Goal: Task Accomplishment & Management: Manage account settings

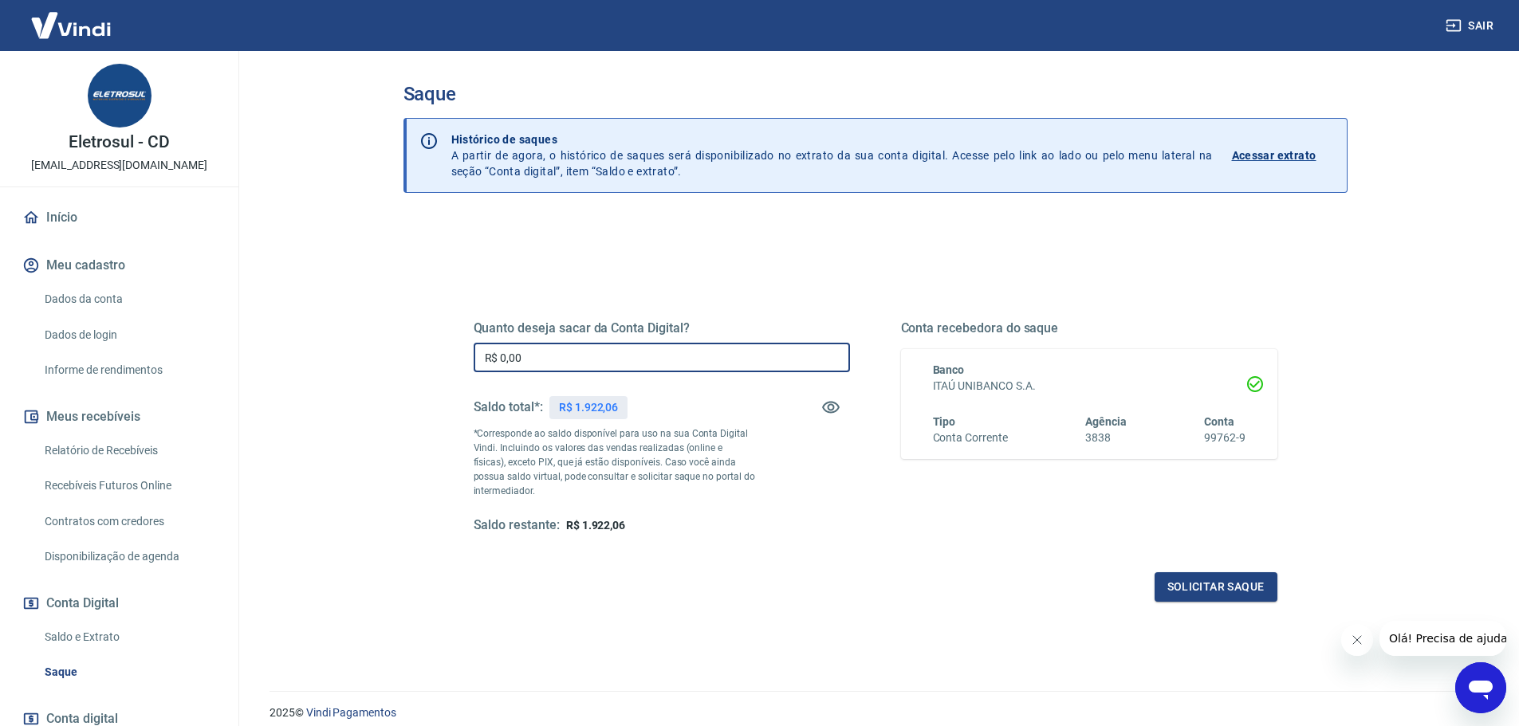
drag, startPoint x: 540, startPoint y: 351, endPoint x: 445, endPoint y: 345, distance: 95.0
click at [445, 345] on div "Quanto deseja sacar da Conta Digital? R$ 0,00 ​ Saldo total*: R$ 1.922,06 *Corr…" at bounding box center [875, 435] width 880 height 371
type input "R$ 1.922,06"
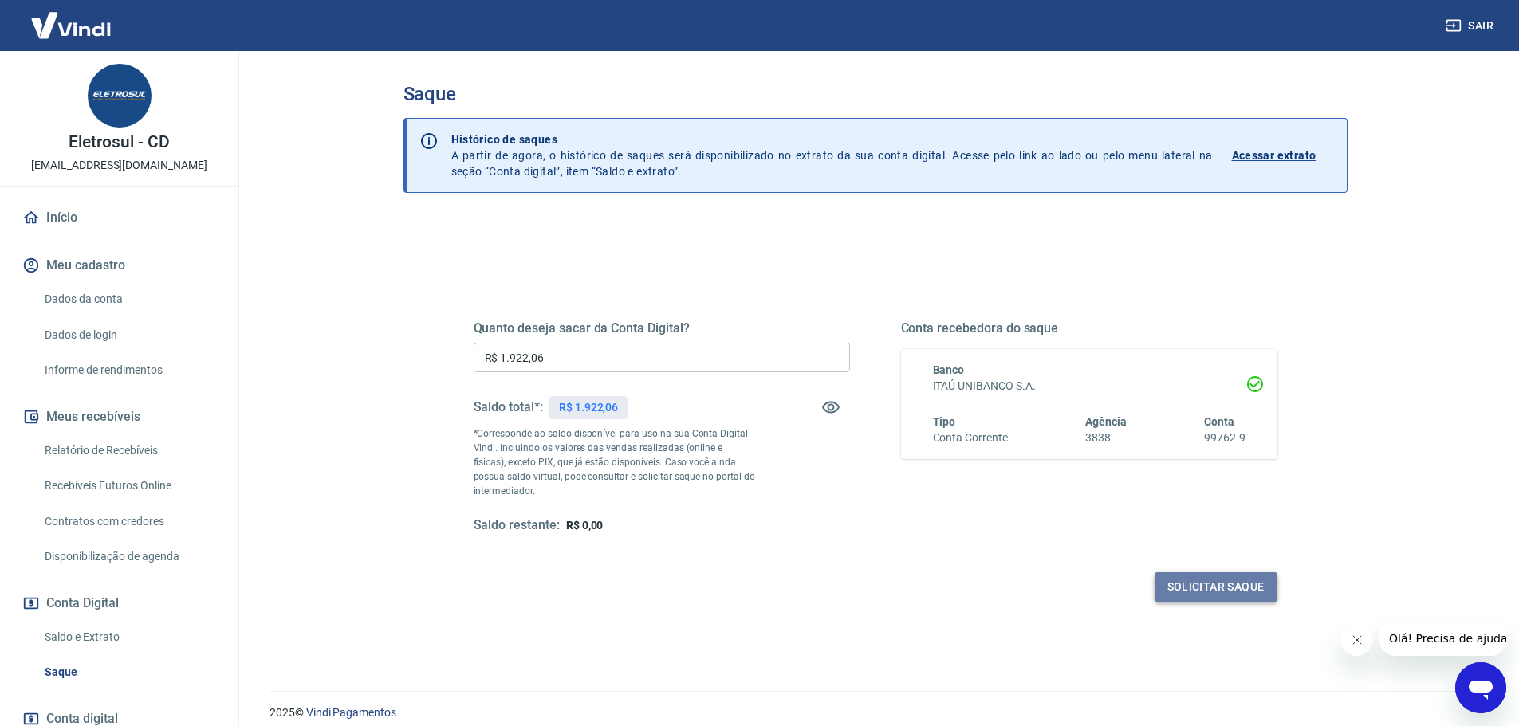
click at [1221, 588] on button "Solicitar saque" at bounding box center [1215, 586] width 123 height 29
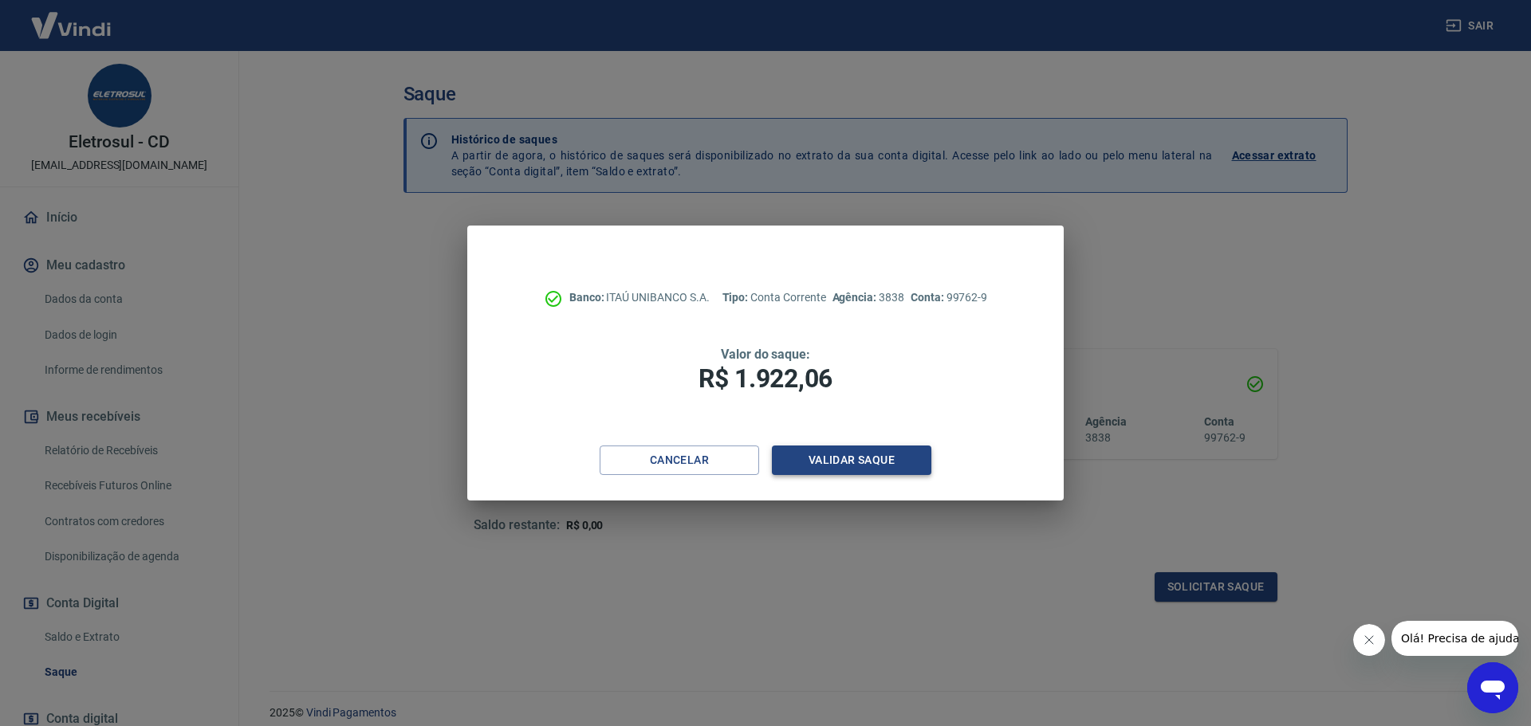
click at [842, 450] on button "Validar saque" at bounding box center [851, 460] width 159 height 29
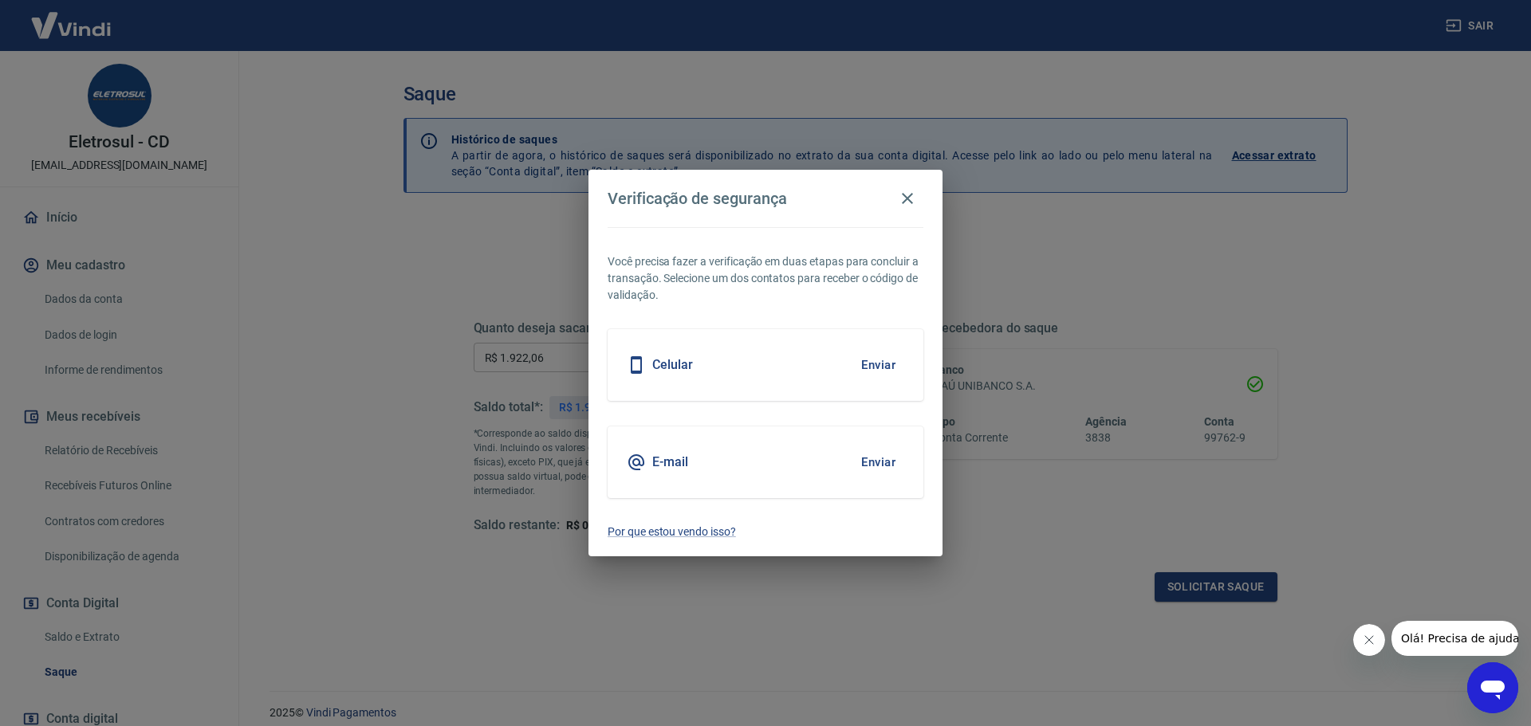
click at [880, 459] on button "Enviar" at bounding box center [878, 462] width 52 height 33
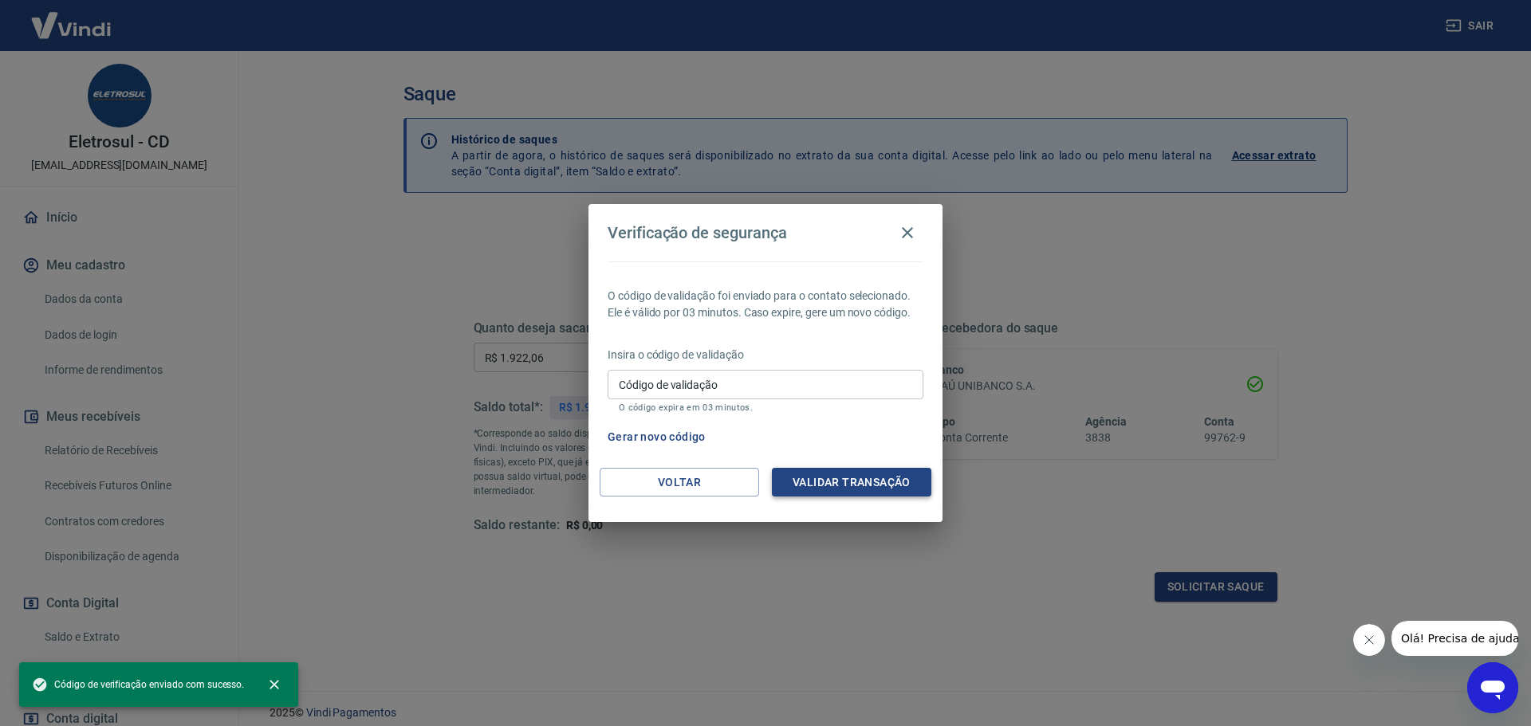
click at [879, 468] on button "Validar transação" at bounding box center [851, 482] width 159 height 29
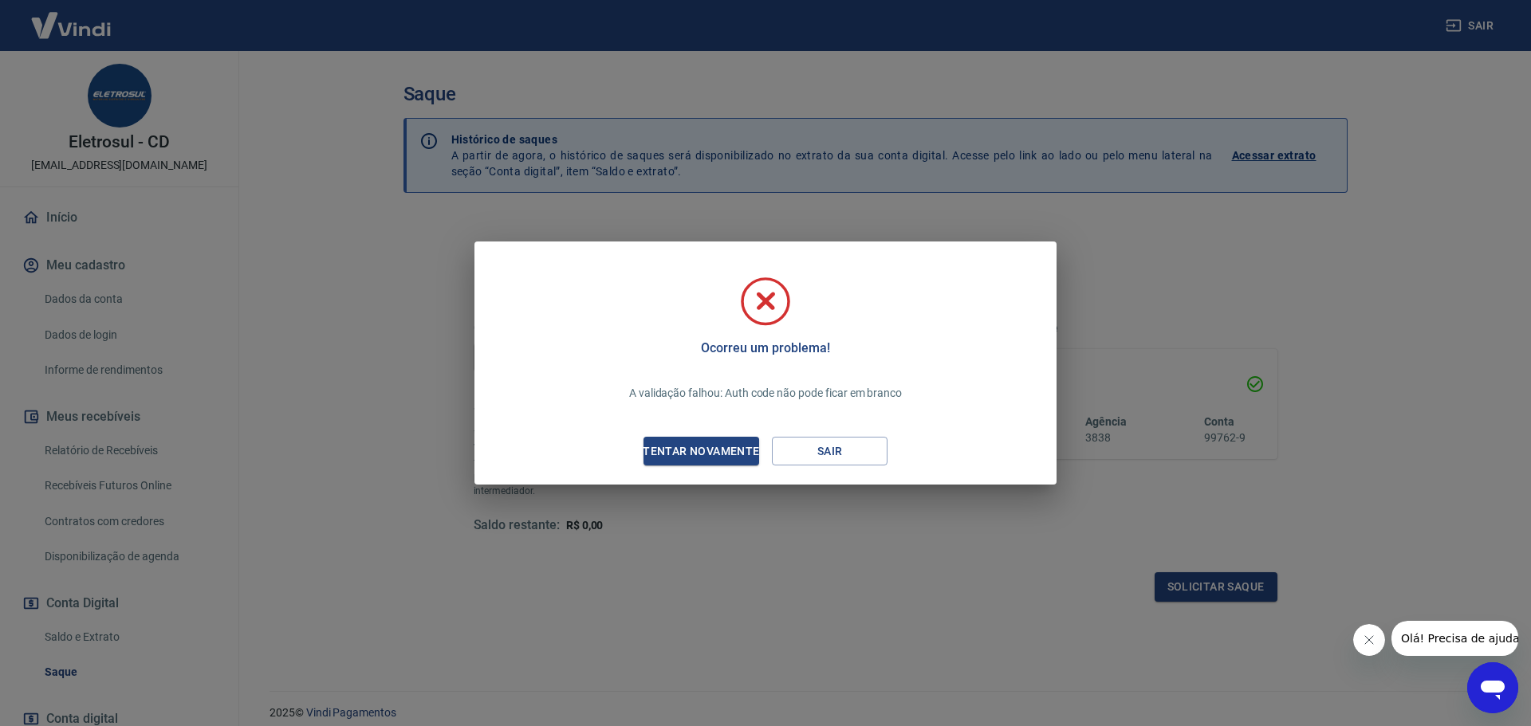
click at [725, 450] on div "Tentar novamente" at bounding box center [700, 452] width 155 height 20
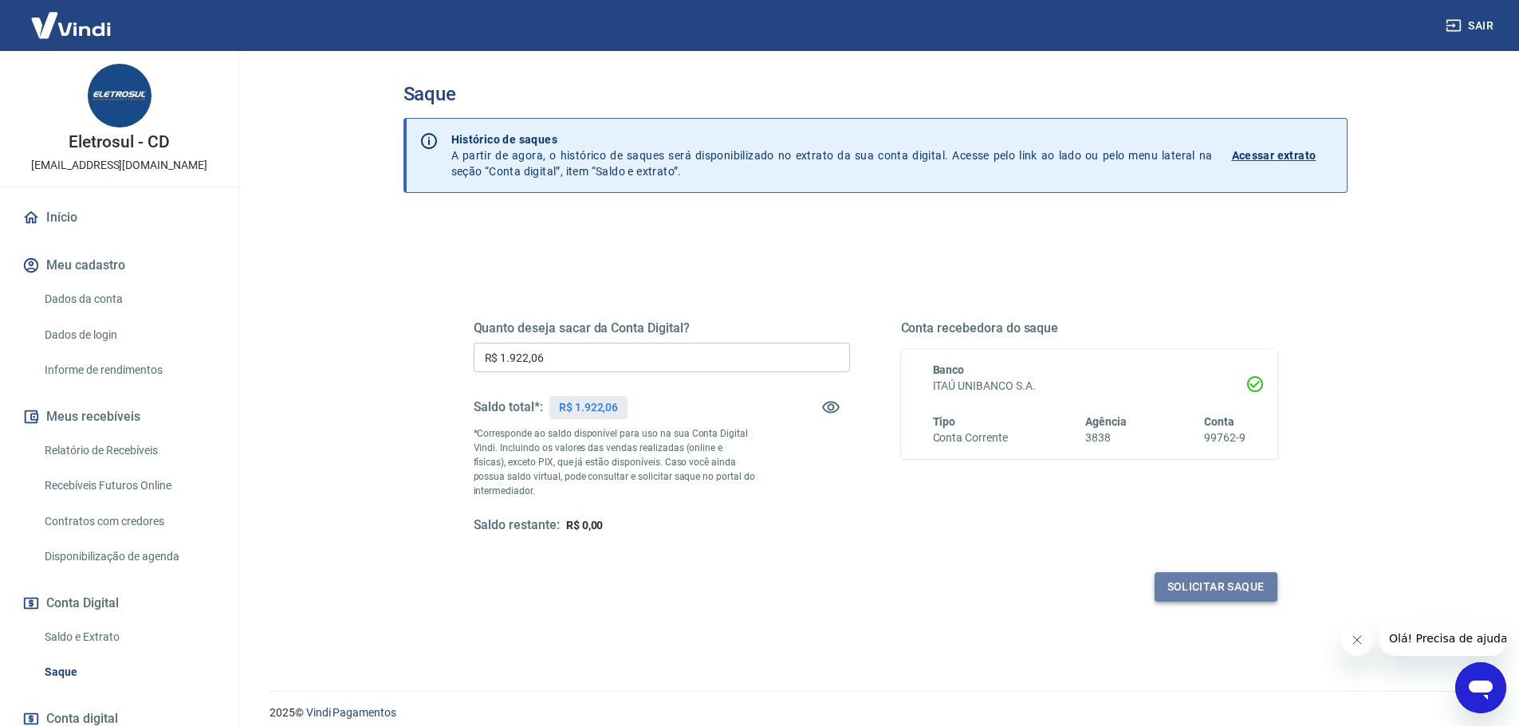
click at [1190, 582] on button "Solicitar saque" at bounding box center [1215, 586] width 123 height 29
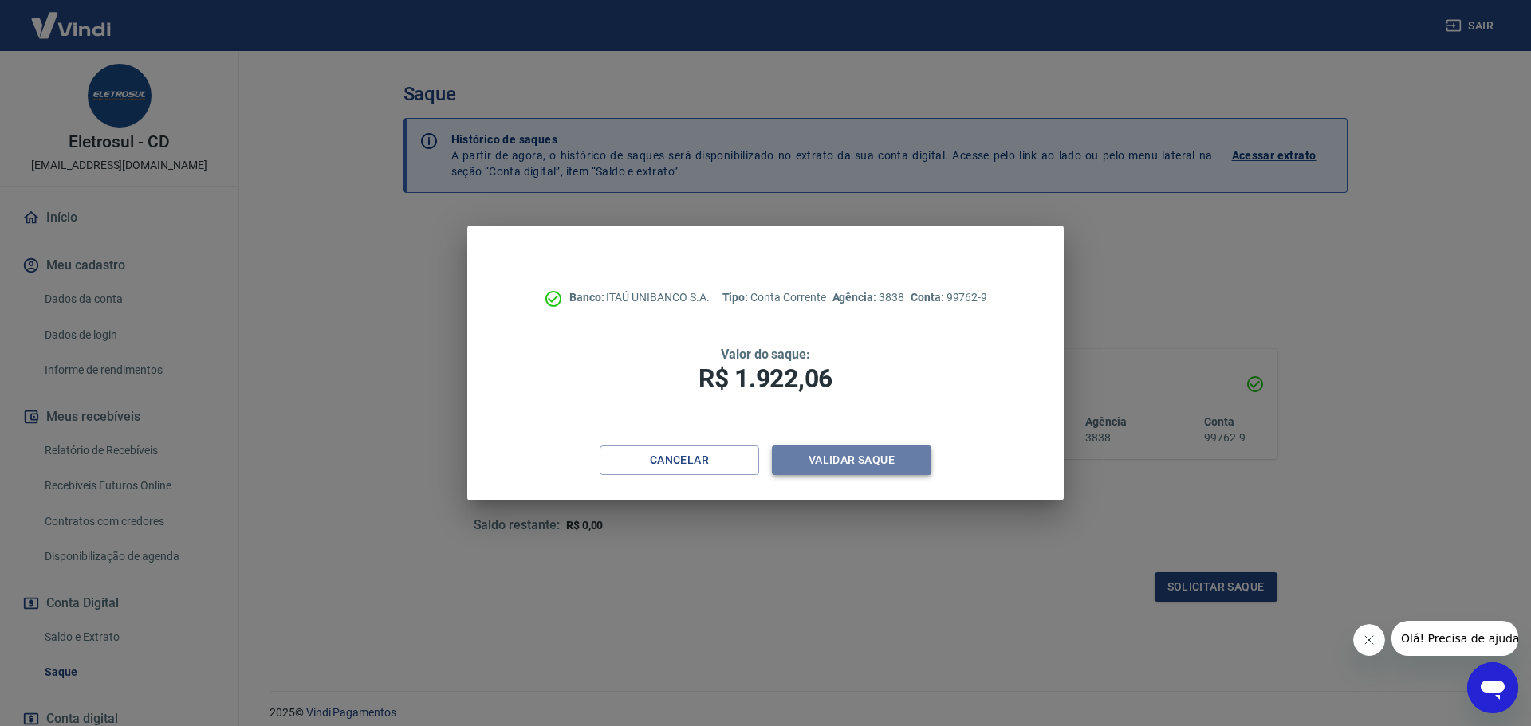
click at [857, 462] on button "Validar saque" at bounding box center [851, 460] width 159 height 29
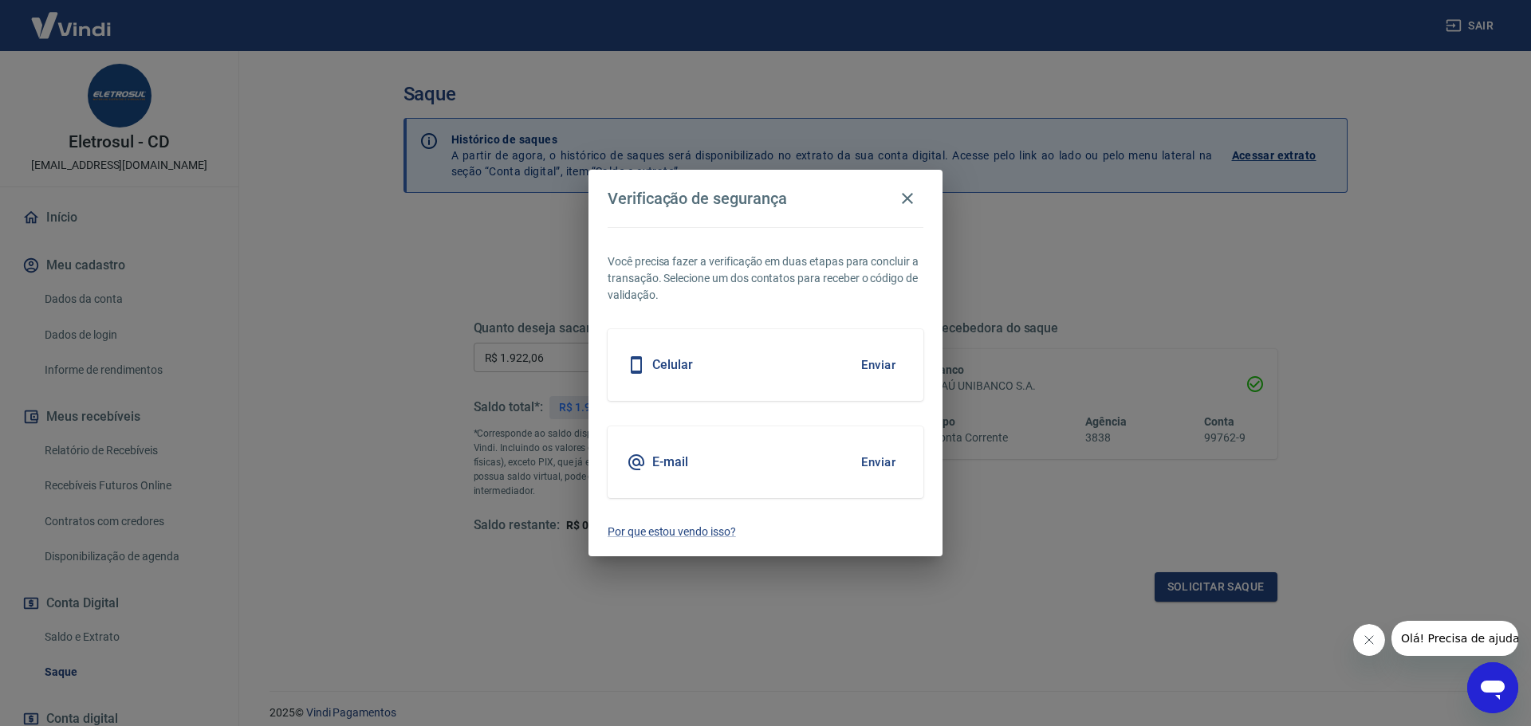
click at [873, 462] on button "Enviar" at bounding box center [878, 462] width 52 height 33
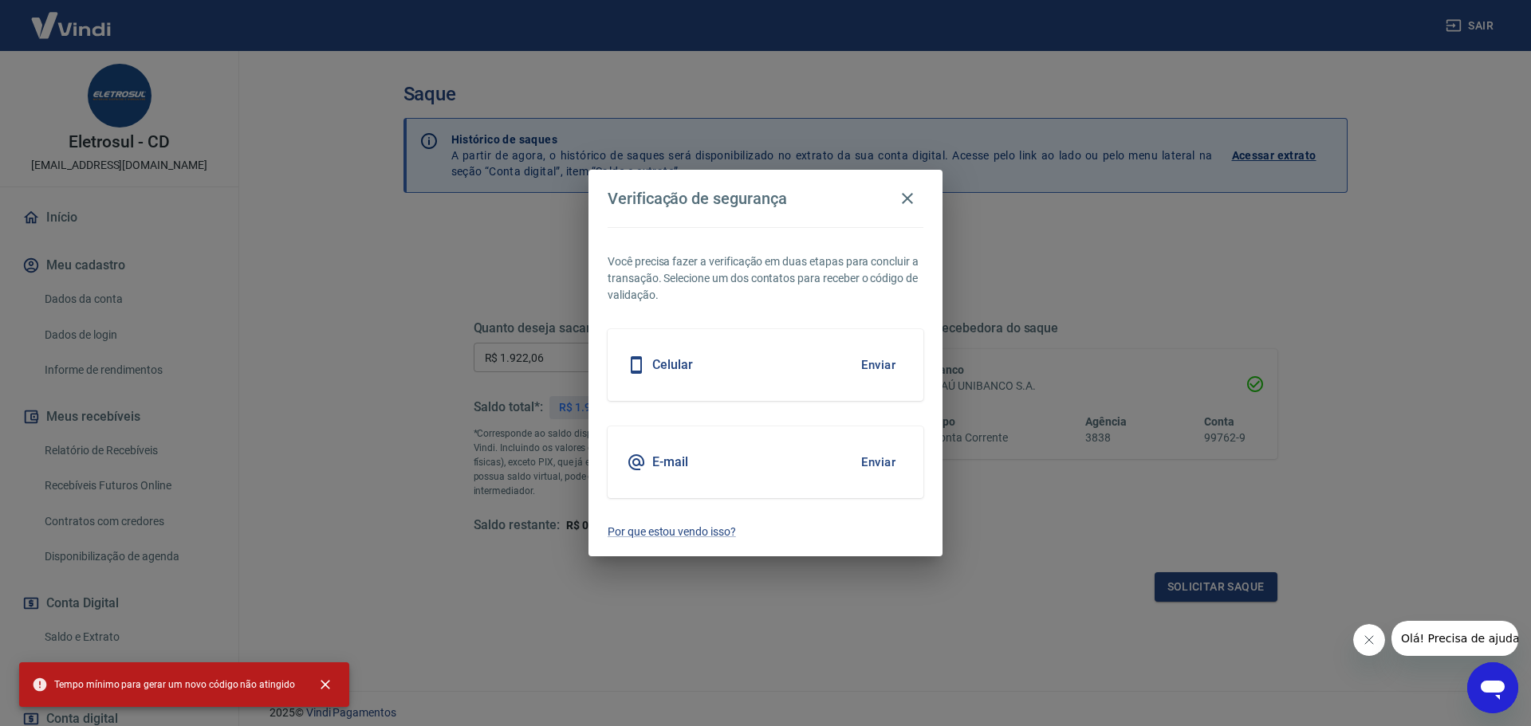
click at [1368, 641] on icon "Fechar mensagem da empresa" at bounding box center [1368, 640] width 13 height 13
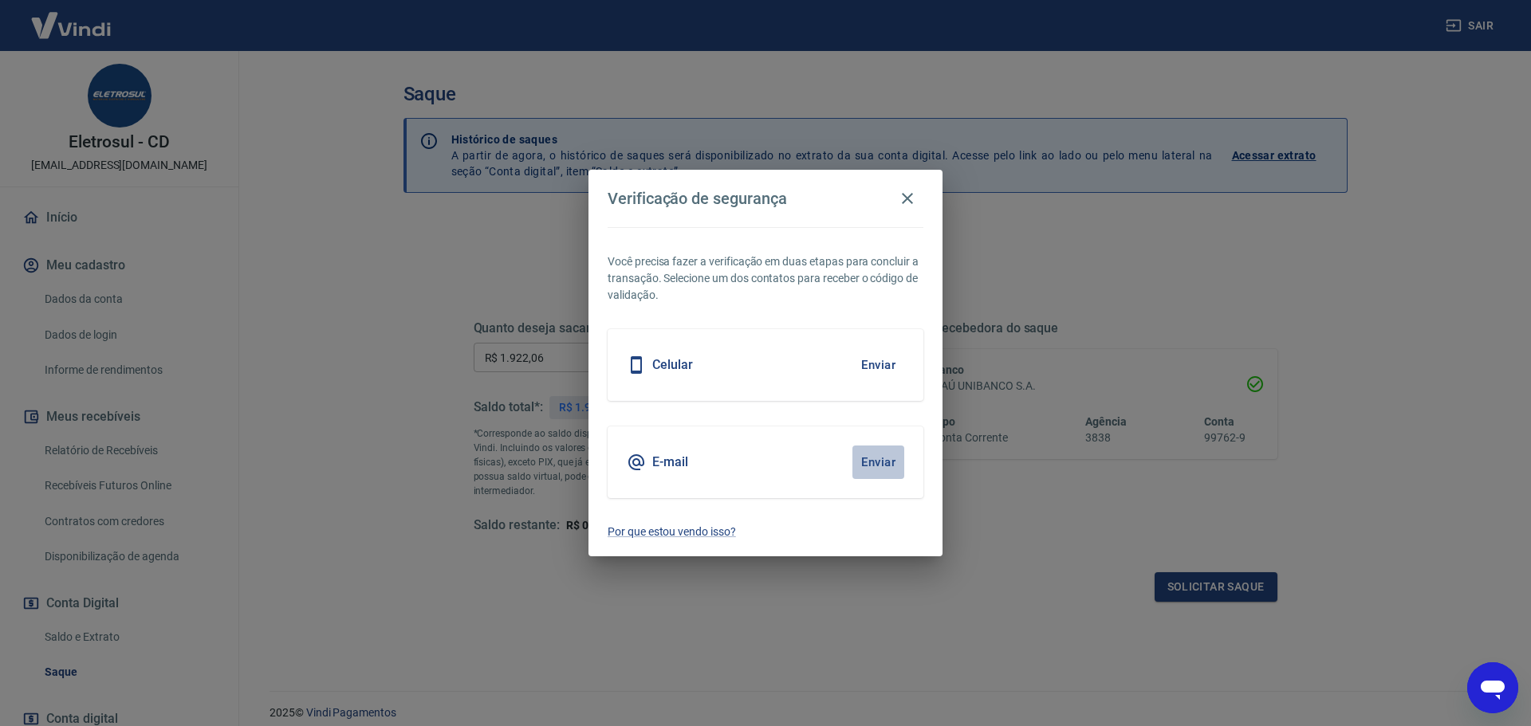
click at [876, 463] on button "Enviar" at bounding box center [878, 462] width 52 height 33
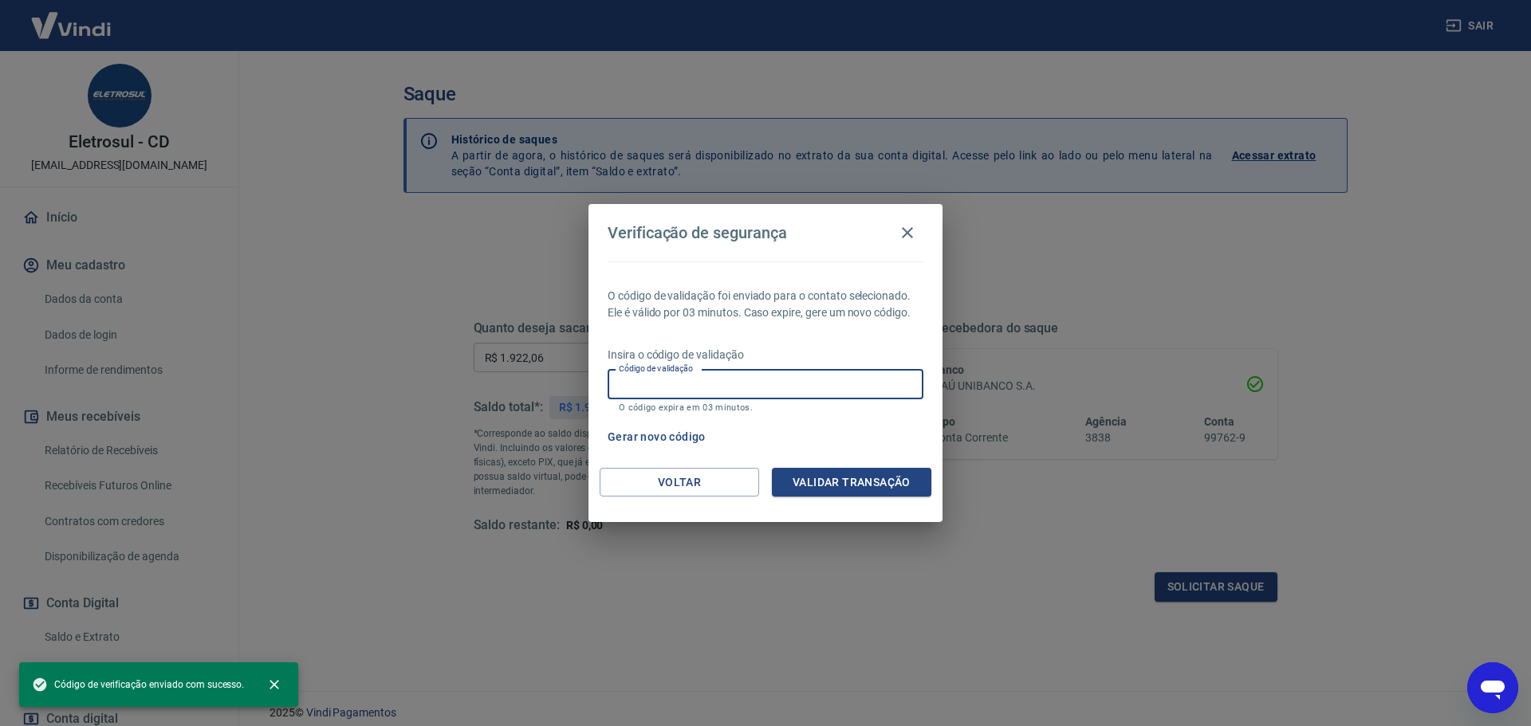
click at [732, 395] on input "Código de validação" at bounding box center [766, 384] width 316 height 29
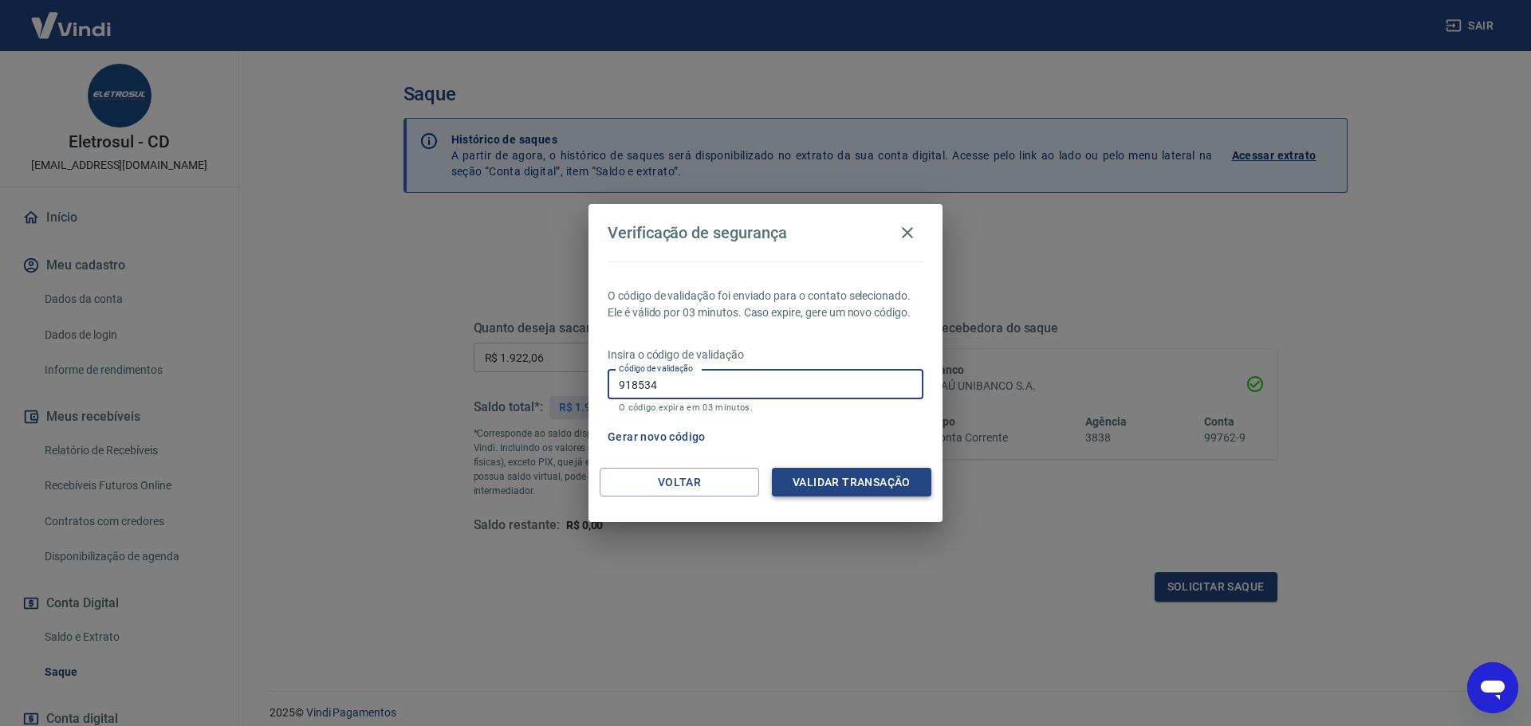
type input "918534"
click at [798, 481] on button "Validar transação" at bounding box center [851, 482] width 159 height 29
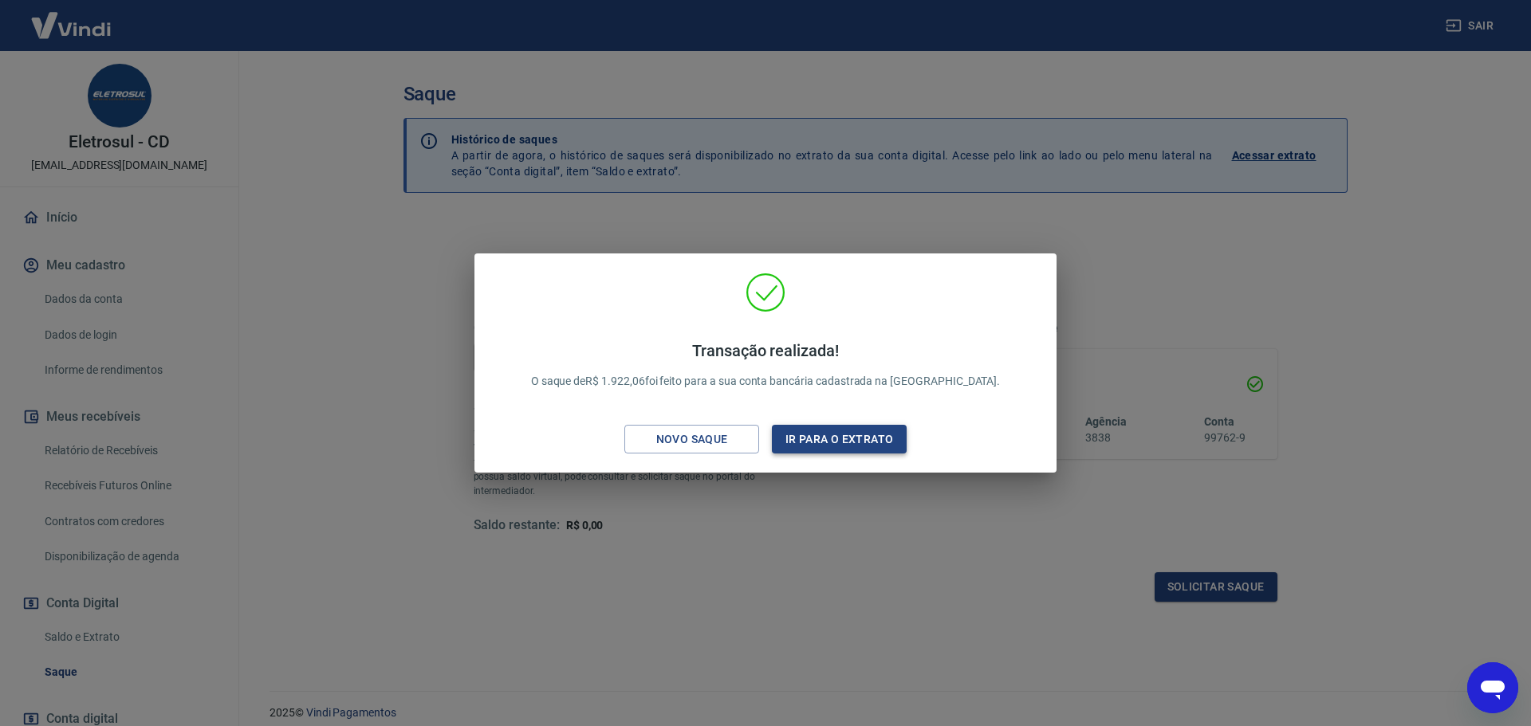
click at [827, 444] on button "Ir para o extrato" at bounding box center [839, 439] width 135 height 29
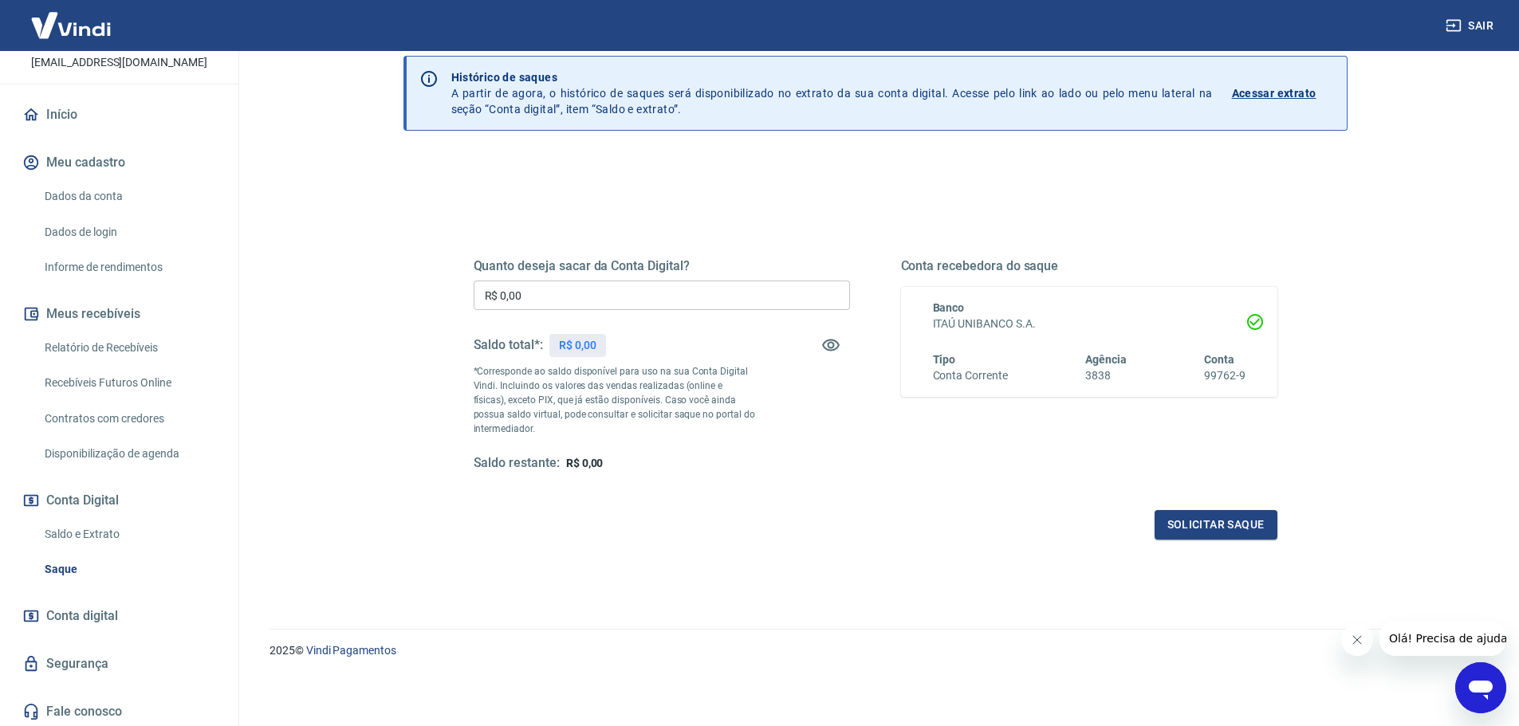
scroll to position [106, 0]
click at [128, 337] on link "Relatório de Recebíveis" at bounding box center [128, 344] width 181 height 33
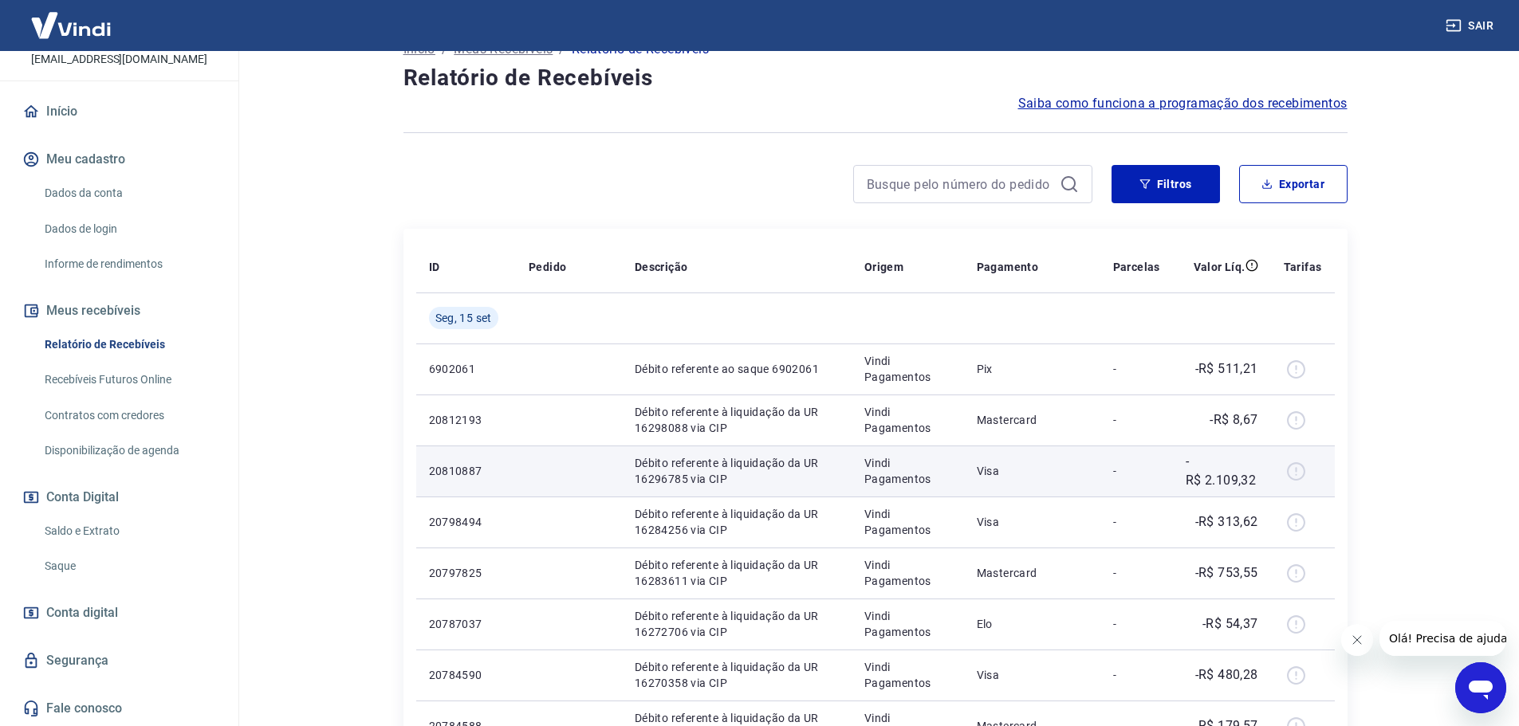
scroll to position [80, 0]
